Goal: Find specific page/section: Find specific page/section

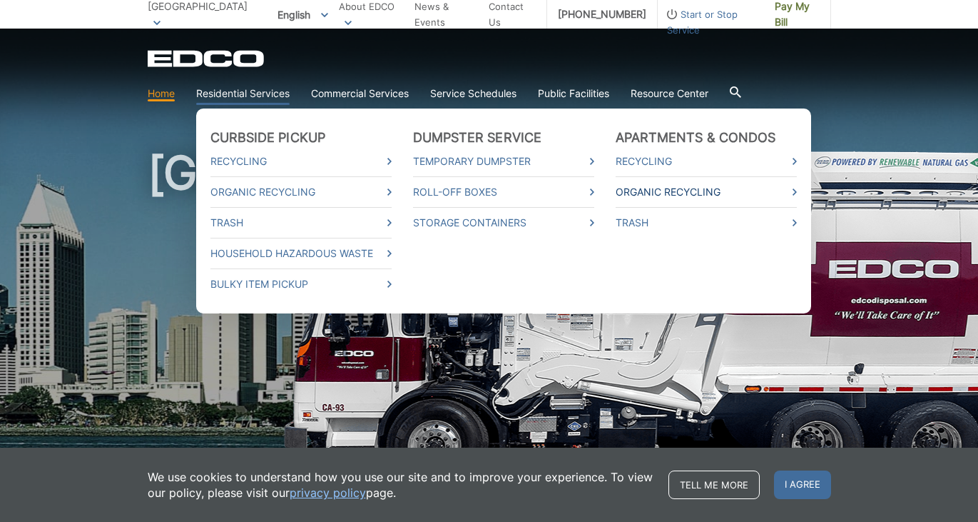
click at [794, 196] on span at bounding box center [795, 192] width 4 height 16
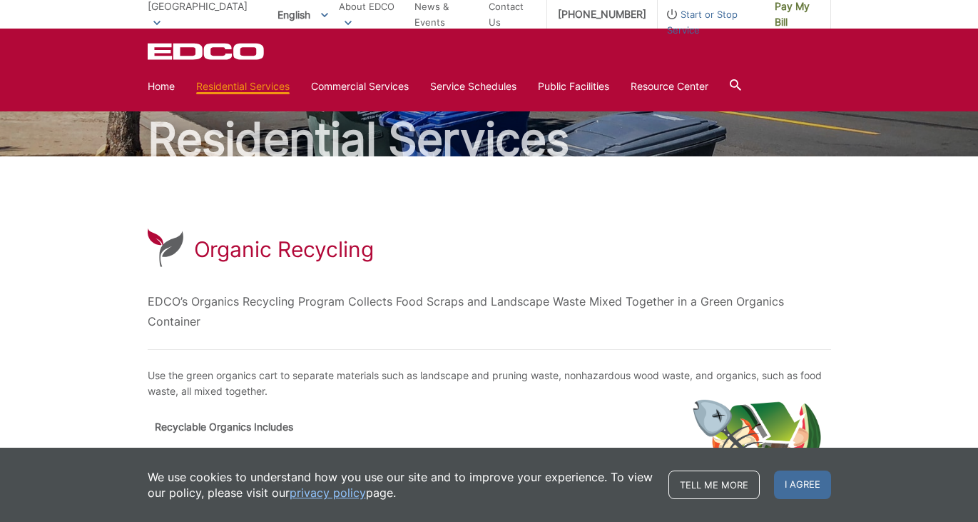
scroll to position [50, 0]
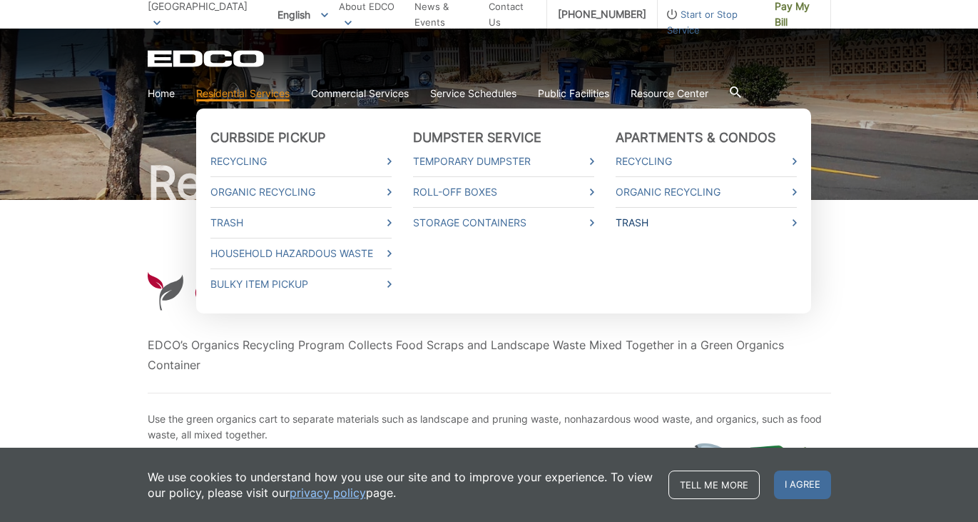
click at [645, 224] on link "Trash" at bounding box center [706, 223] width 181 height 16
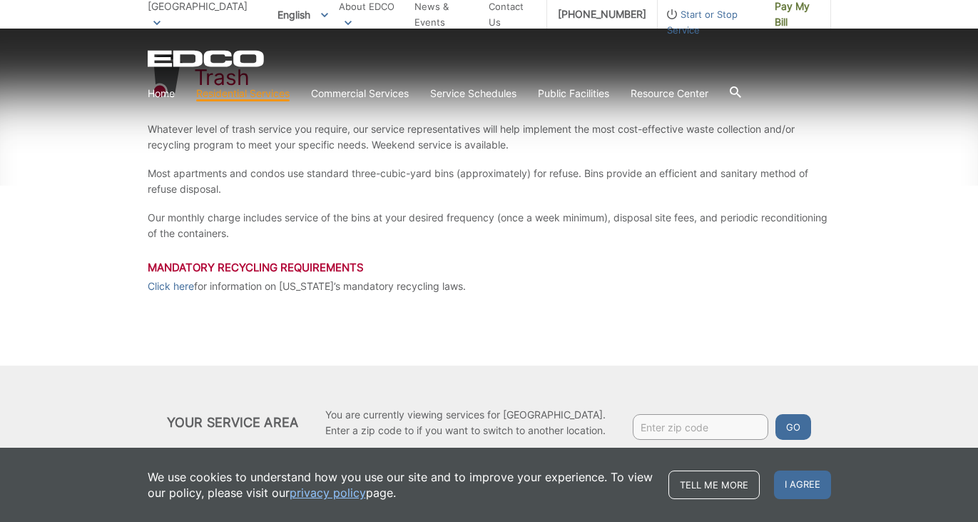
scroll to position [297, 0]
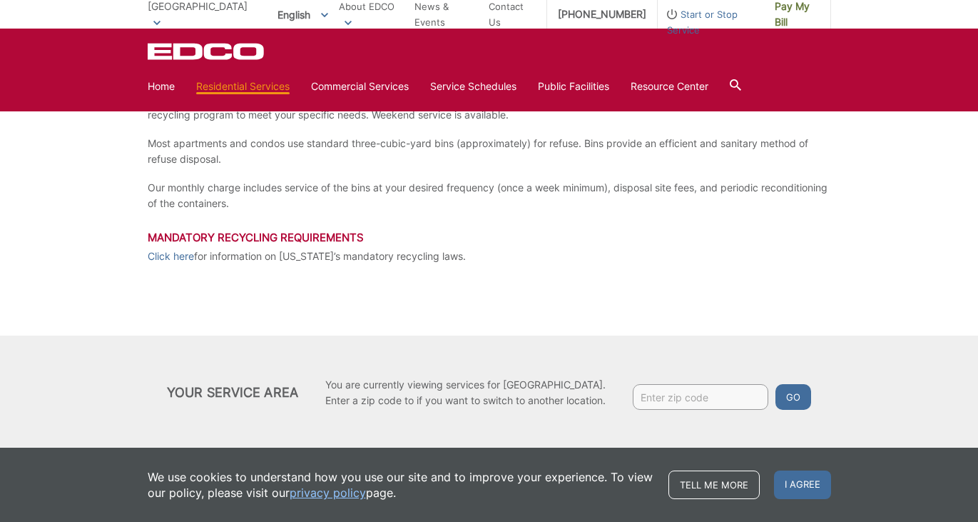
click at [678, 398] on input "Enter zip code" at bounding box center [701, 397] width 136 height 26
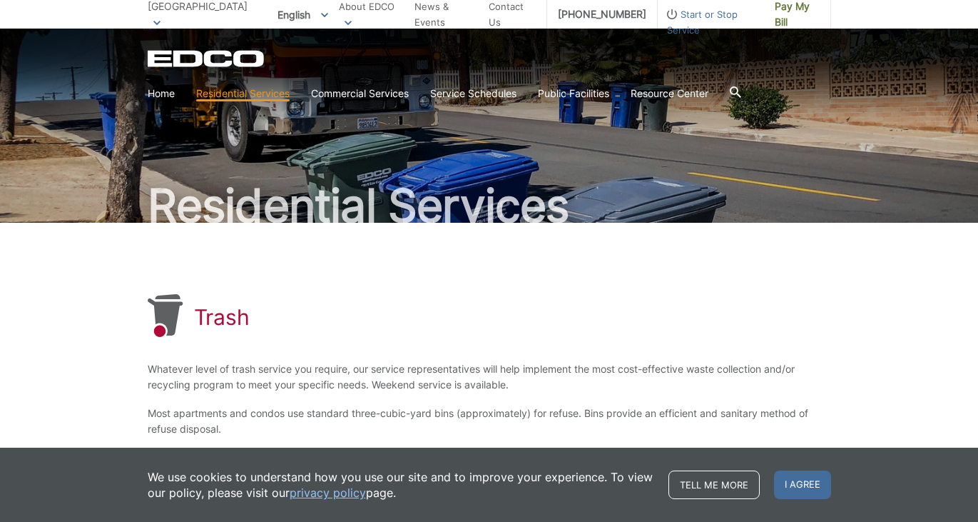
scroll to position [0, 0]
